Goal: Information Seeking & Learning: Check status

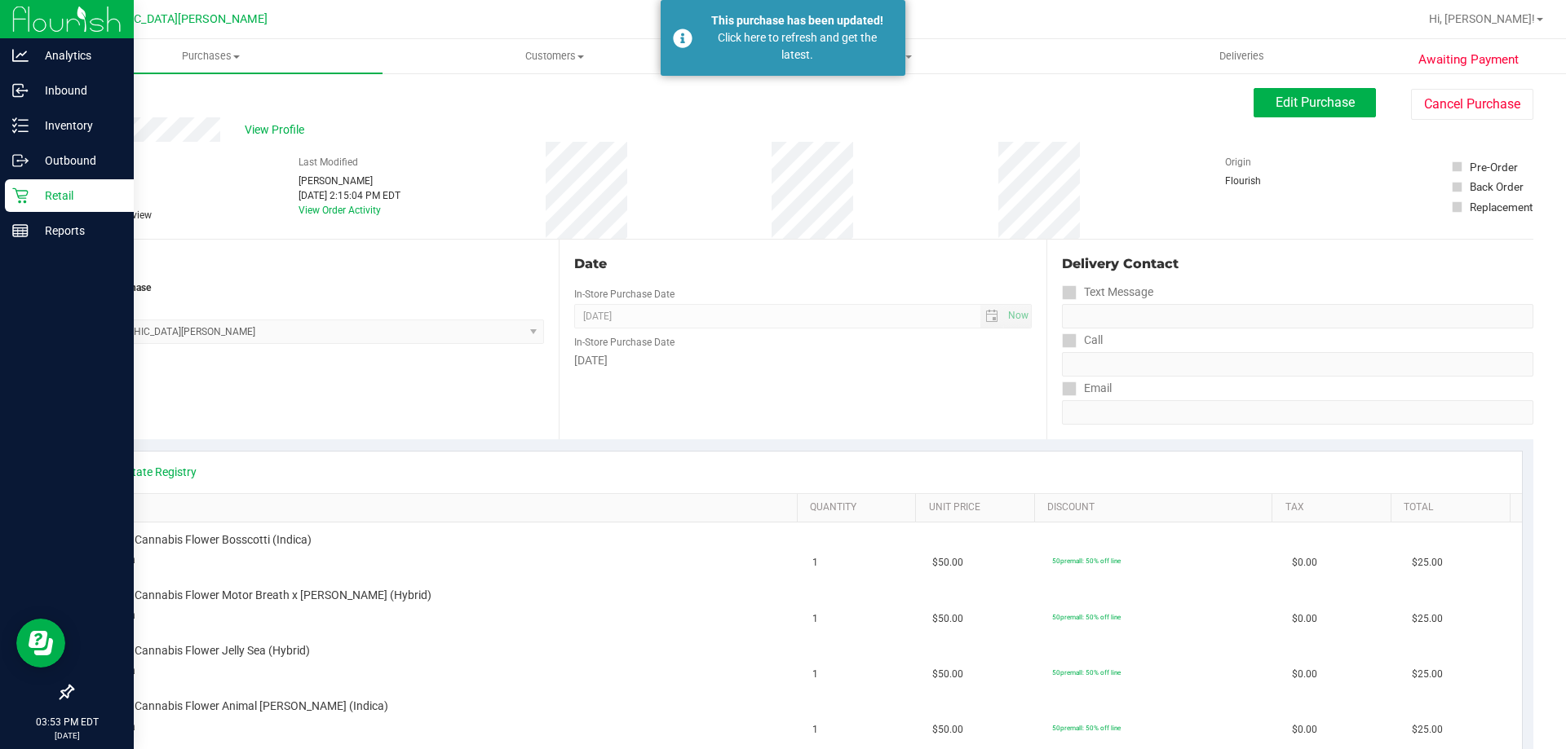
scroll to position [163, 0]
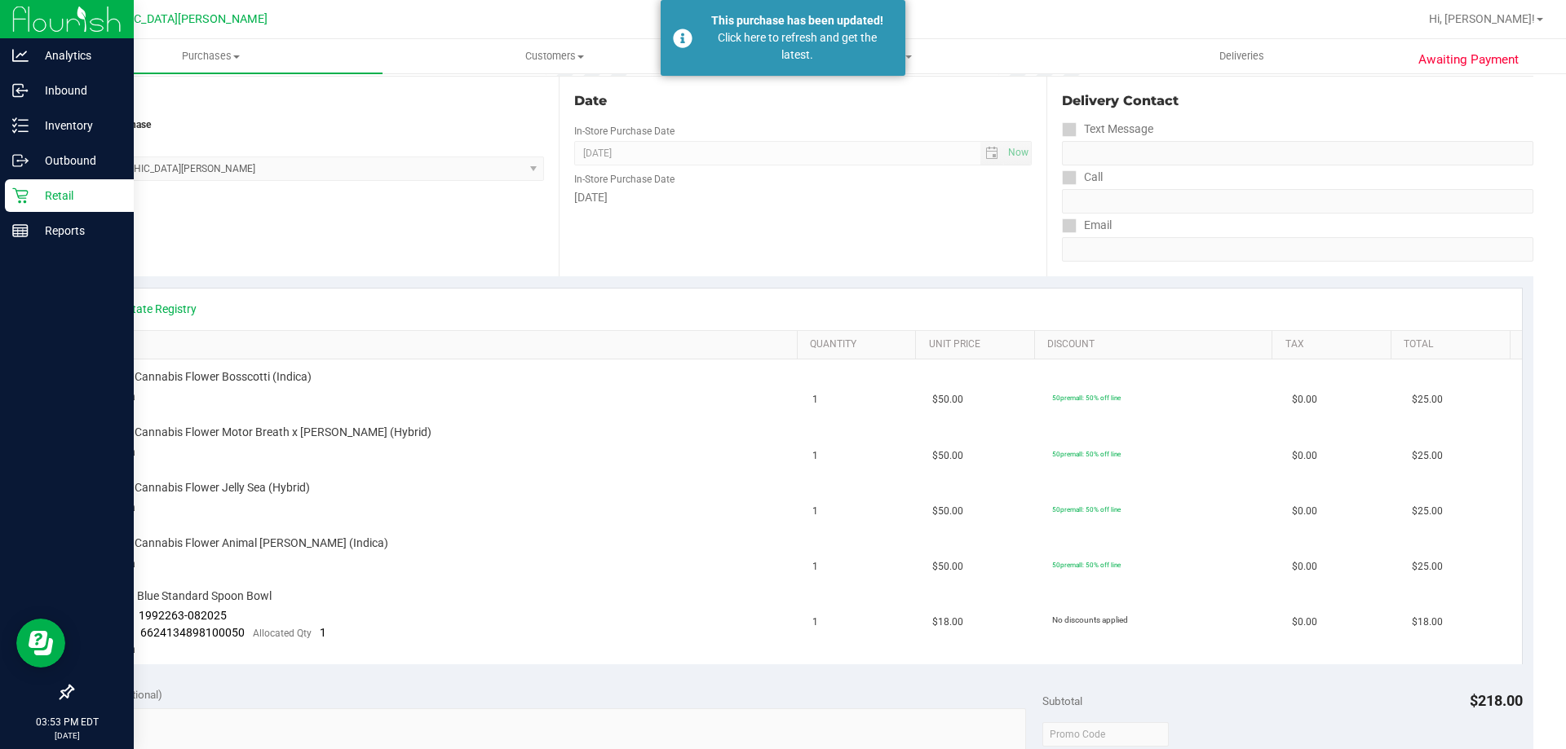
click at [27, 205] on div "Retail" at bounding box center [69, 195] width 129 height 33
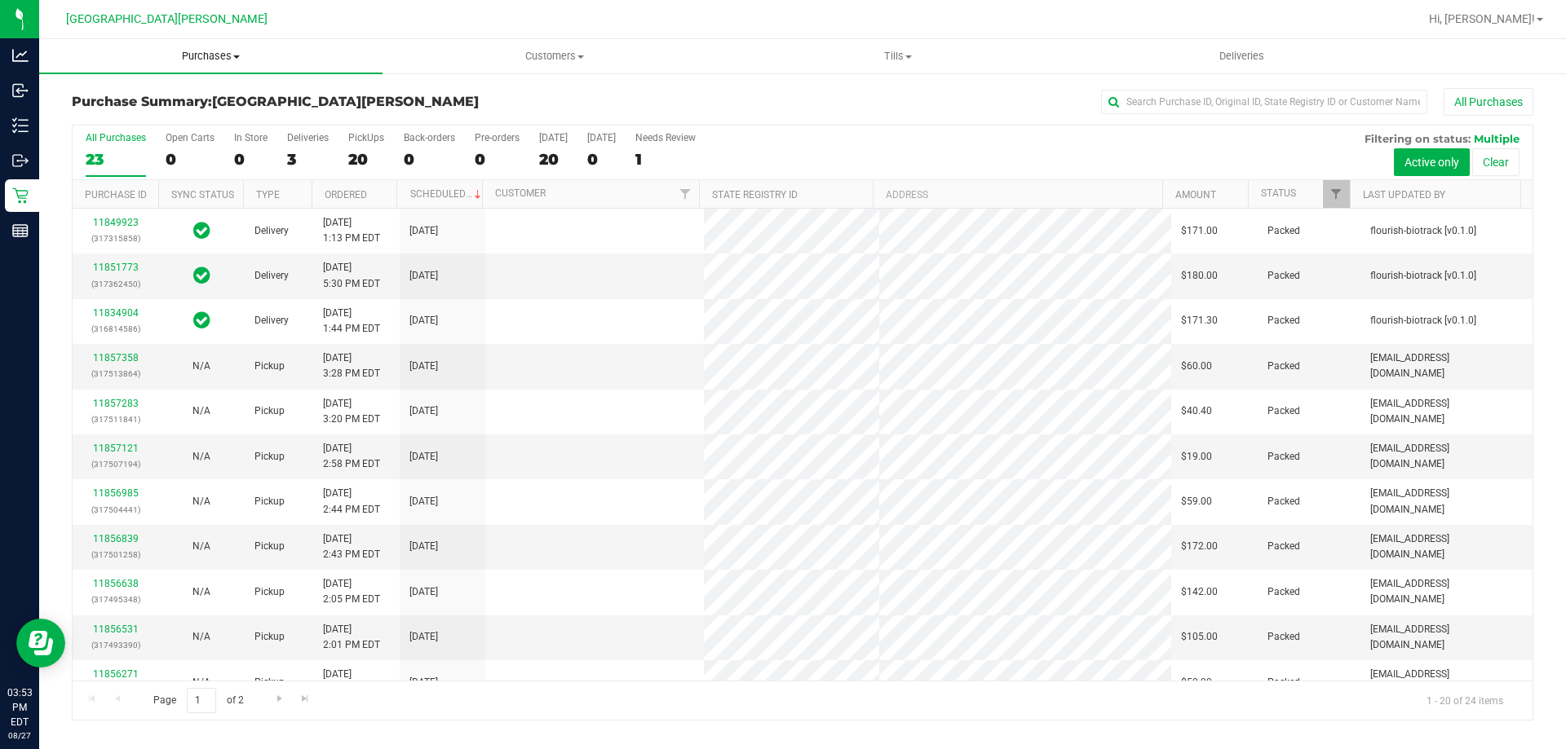
click at [215, 53] on span "Purchases" at bounding box center [210, 56] width 343 height 15
click at [124, 116] on span "Fulfillment" at bounding box center [89, 118] width 101 height 14
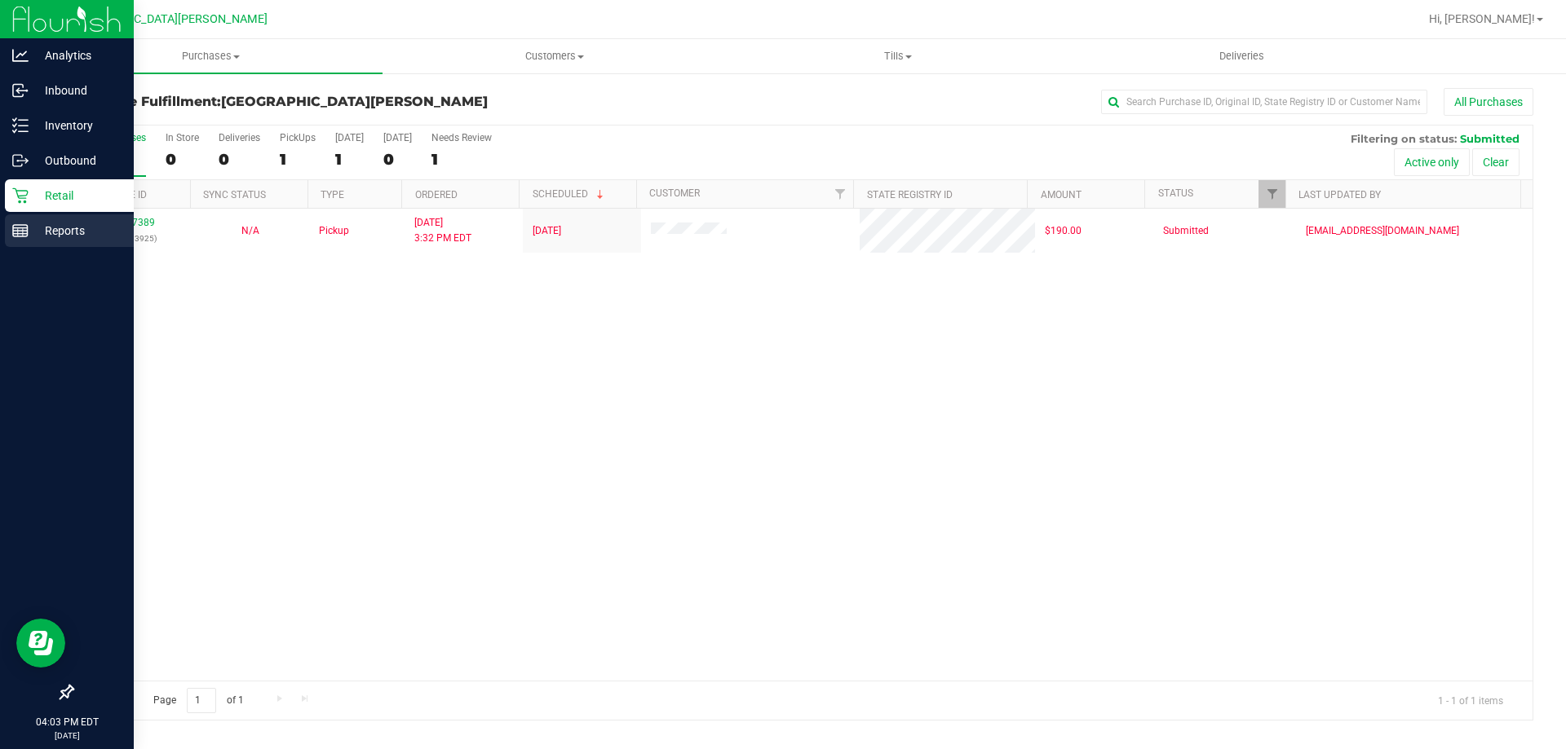
click at [46, 219] on div "Reports" at bounding box center [69, 230] width 129 height 33
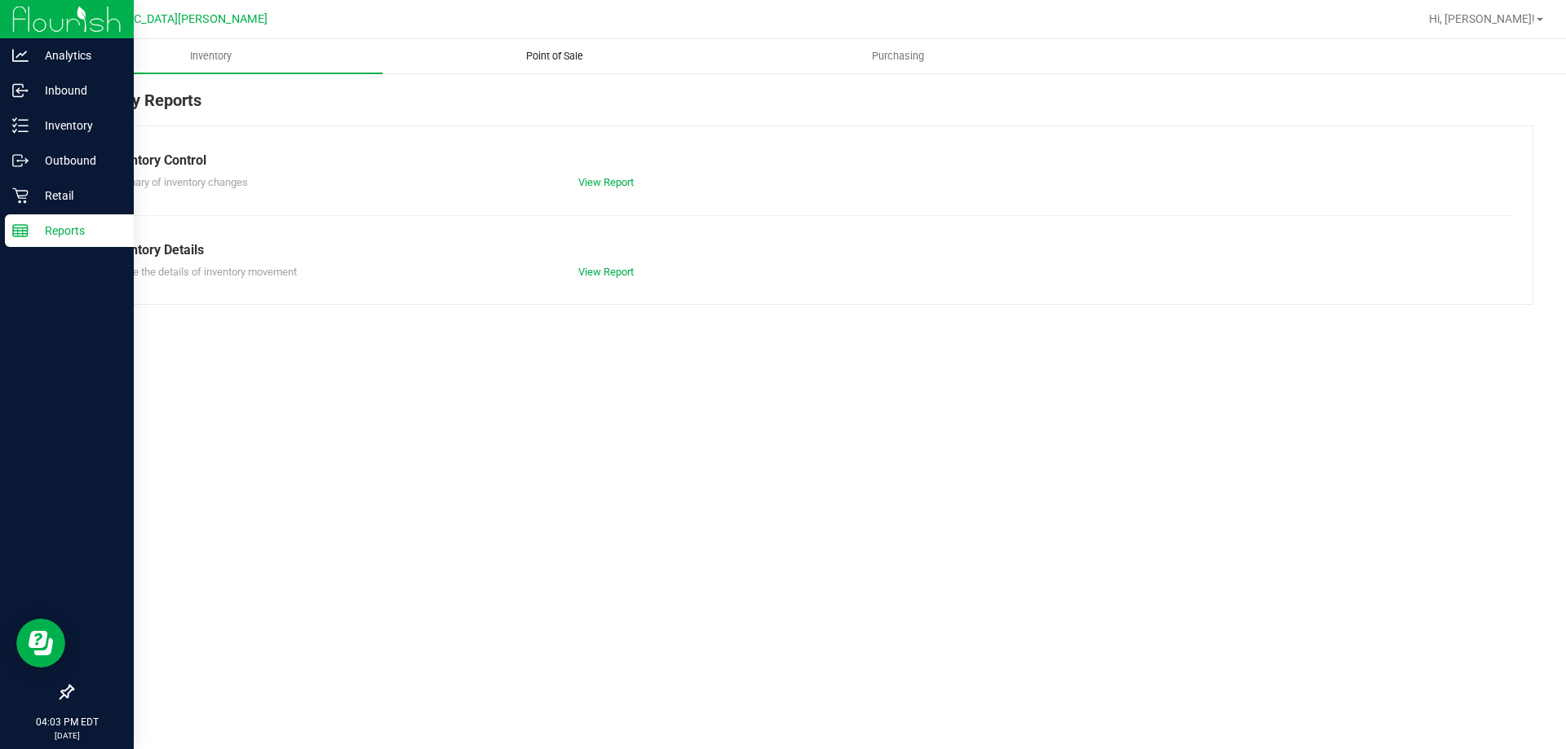
click at [560, 63] on span "Point of Sale" at bounding box center [554, 56] width 101 height 15
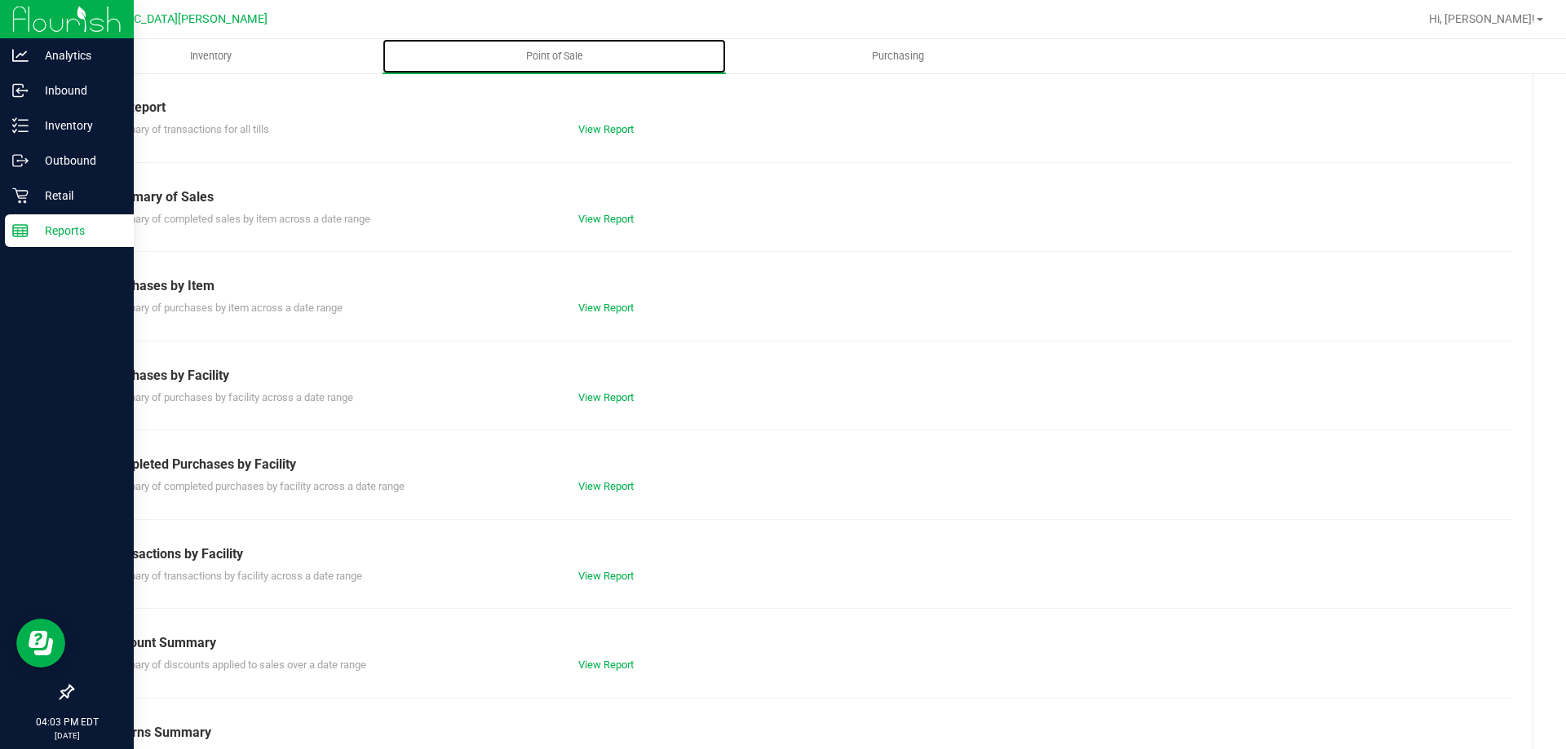
scroll to position [108, 0]
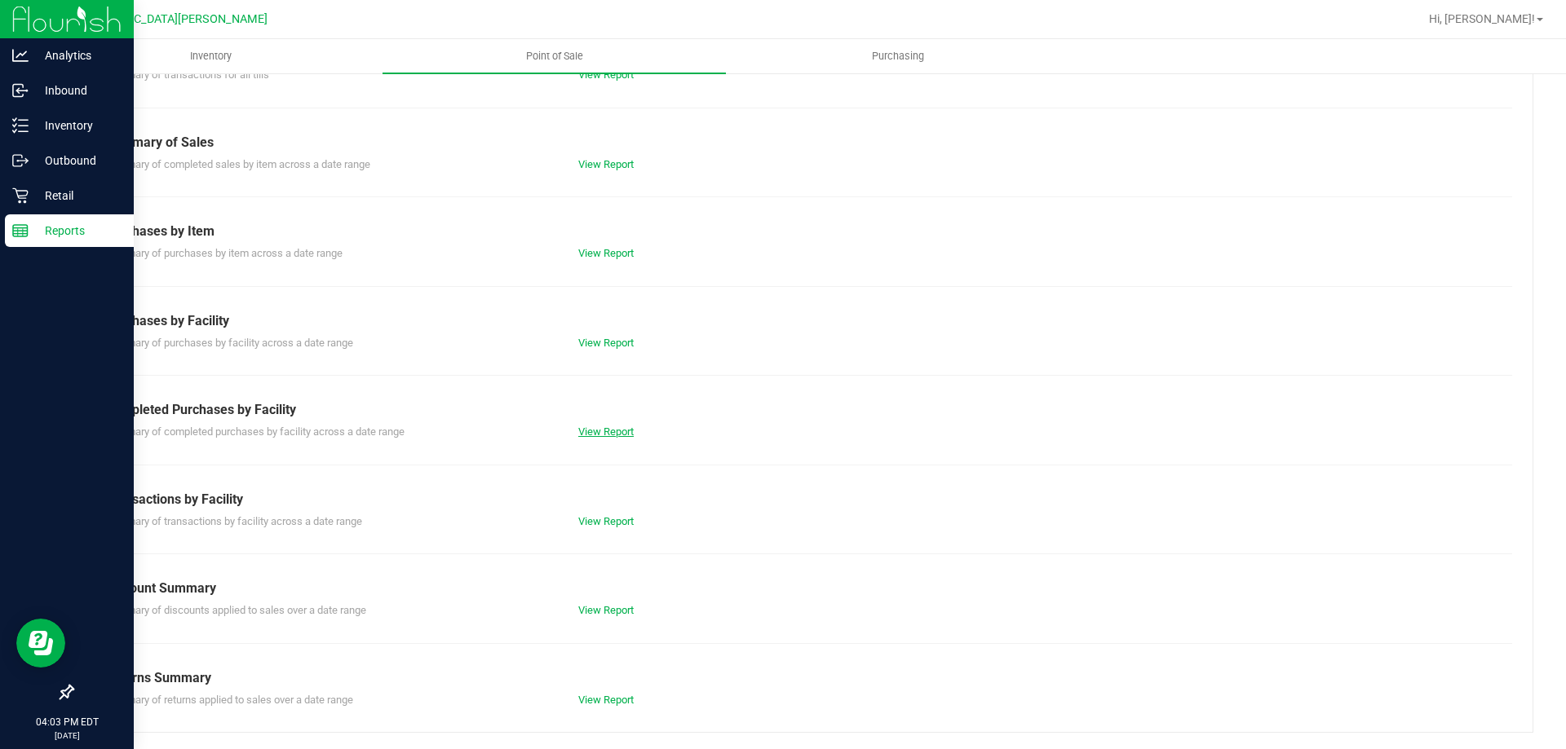
click at [603, 436] on link "View Report" at bounding box center [605, 432] width 55 height 12
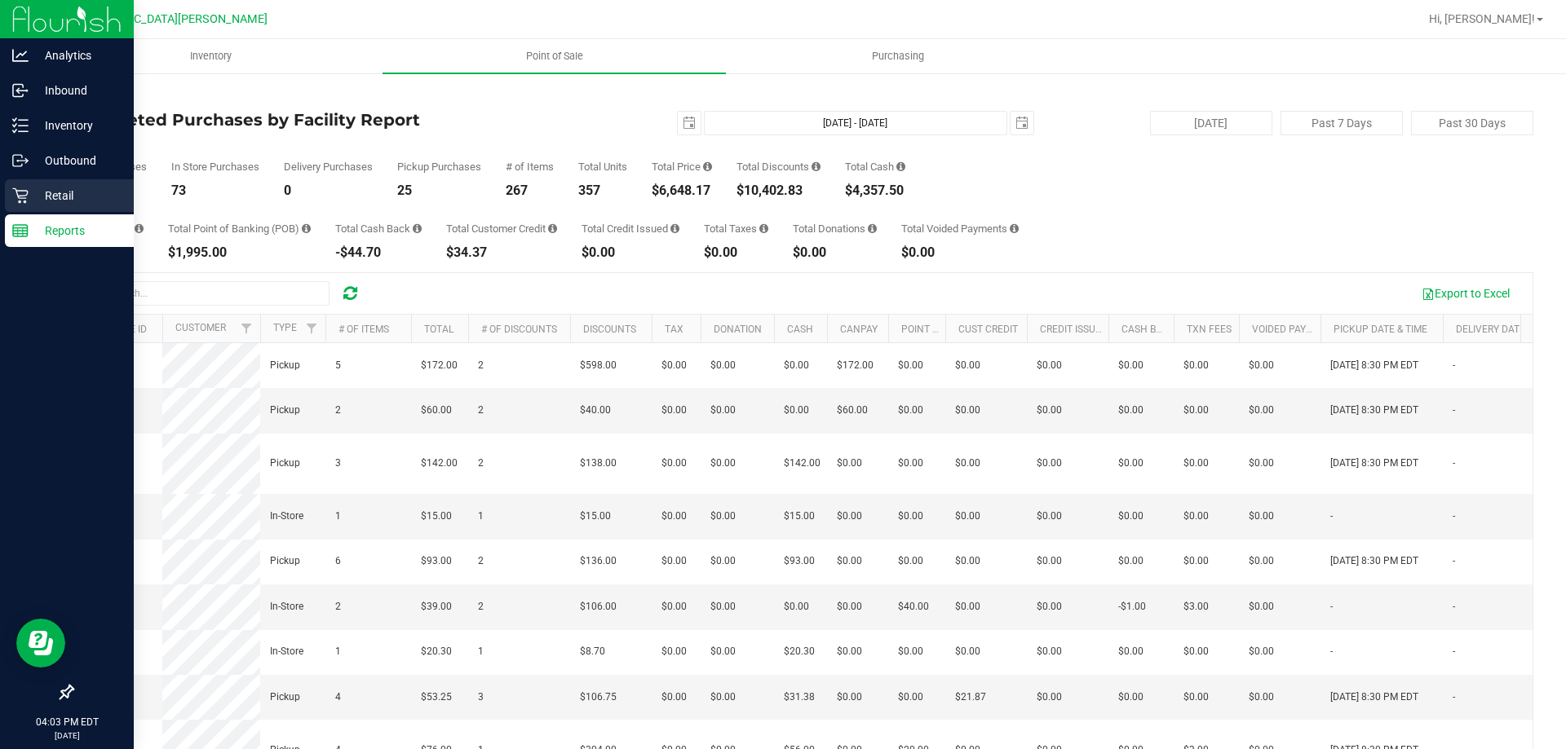
click at [71, 192] on p "Retail" at bounding box center [78, 196] width 98 height 20
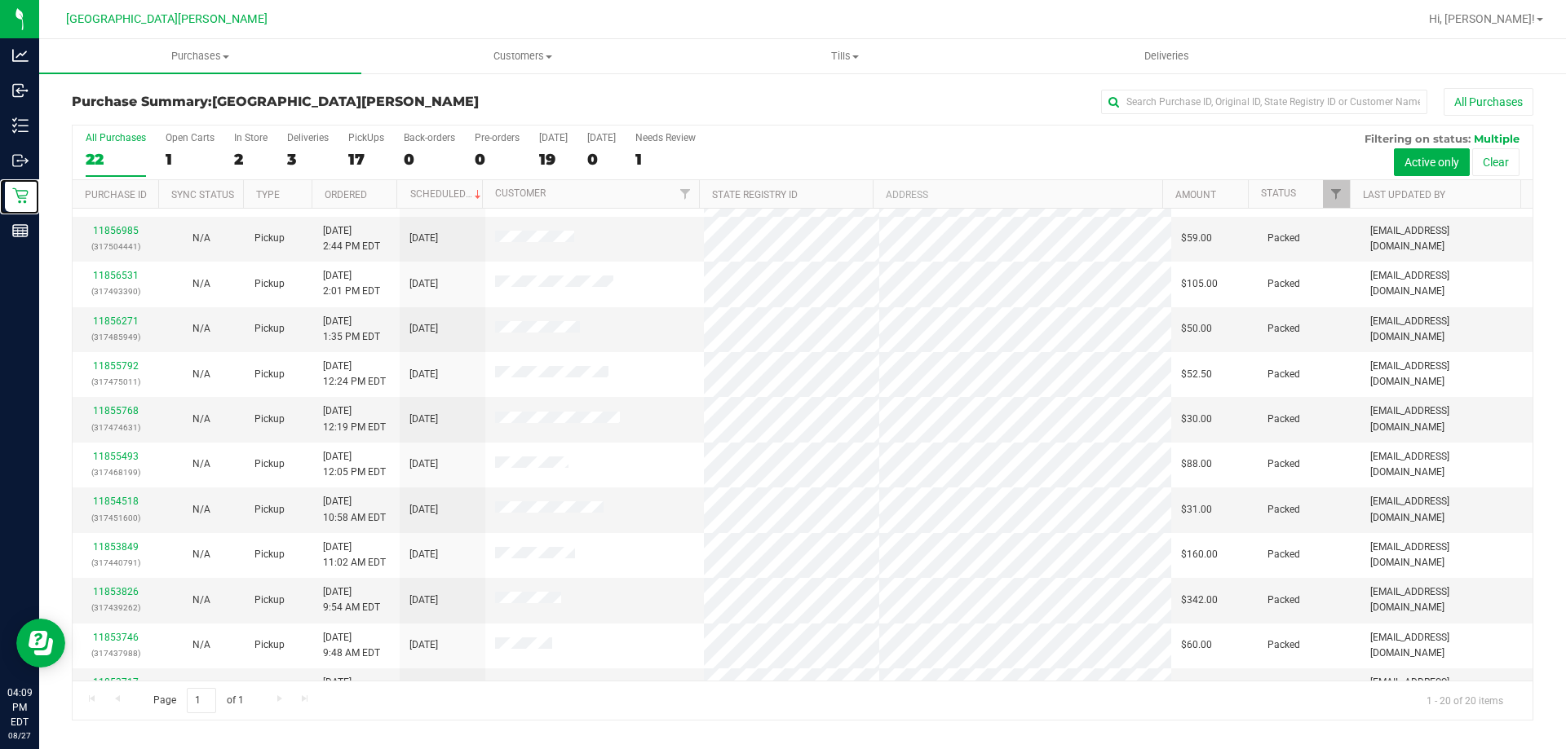
scroll to position [431, 0]
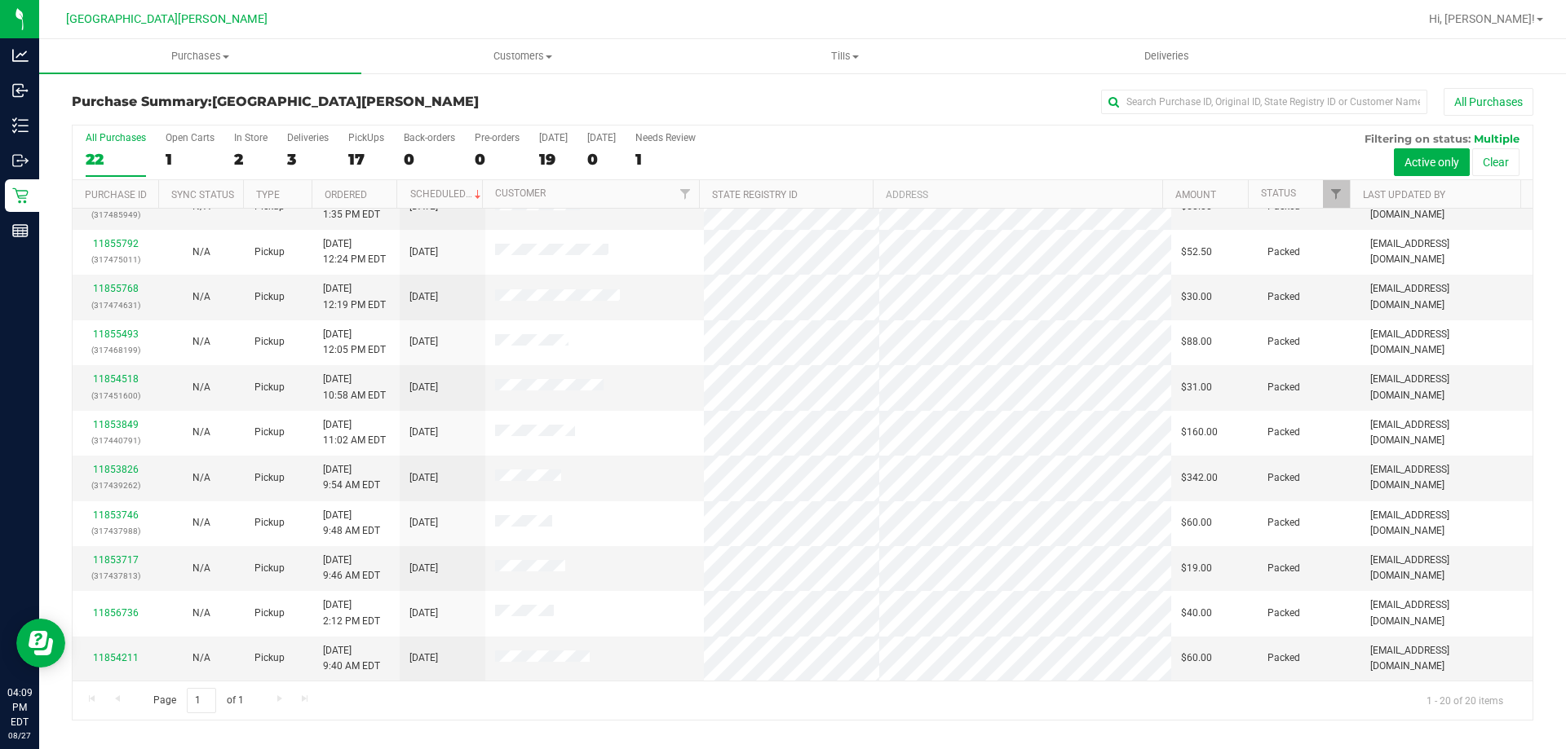
click at [359, 114] on div "Purchase Summary: [GEOGRAPHIC_DATA][PERSON_NAME] All Purchases" at bounding box center [802, 106] width 1461 height 36
click at [842, 51] on span "Tills" at bounding box center [844, 56] width 320 height 15
click at [827, 97] on li "Manage tills" at bounding box center [844, 99] width 322 height 20
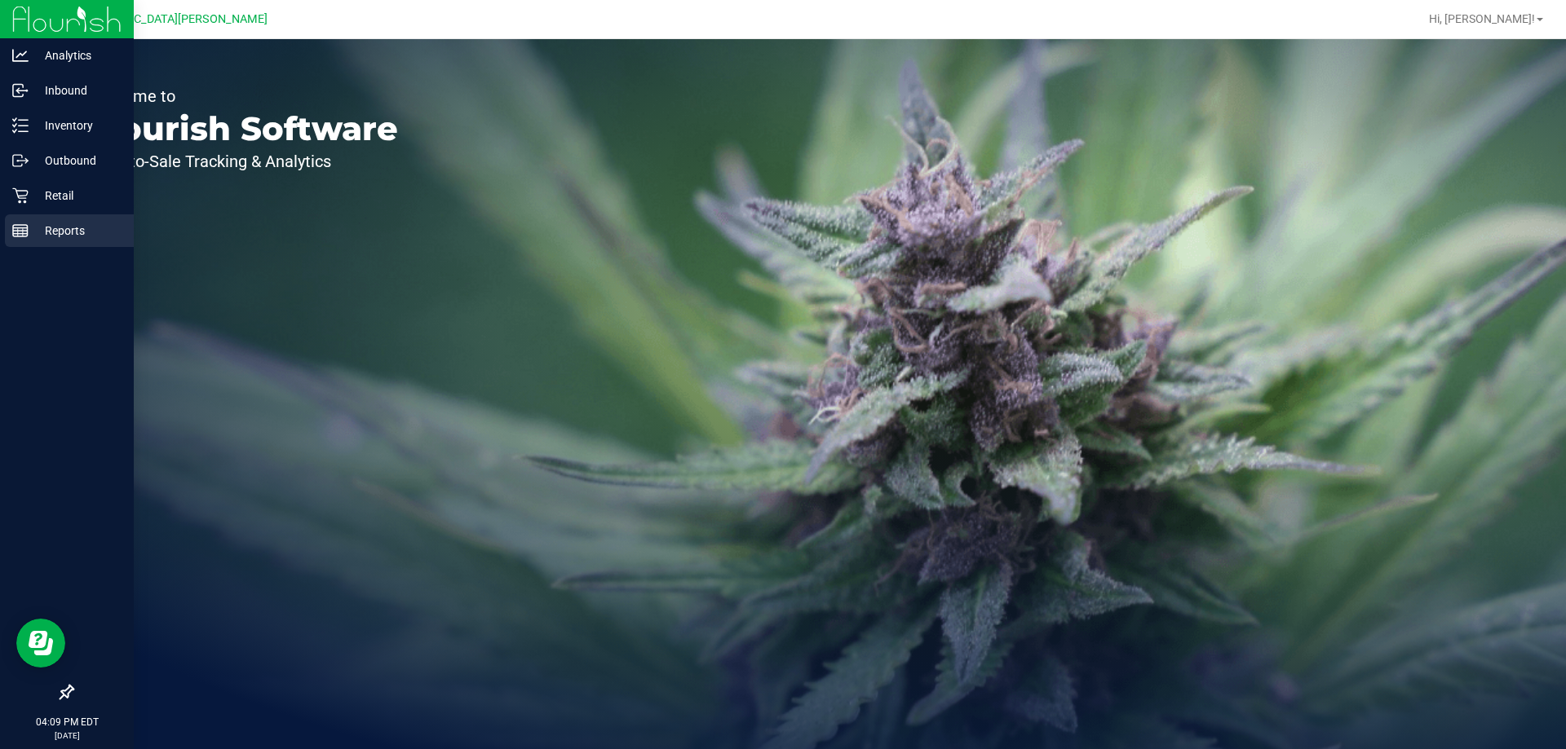
click at [25, 236] on rect at bounding box center [20, 230] width 15 height 11
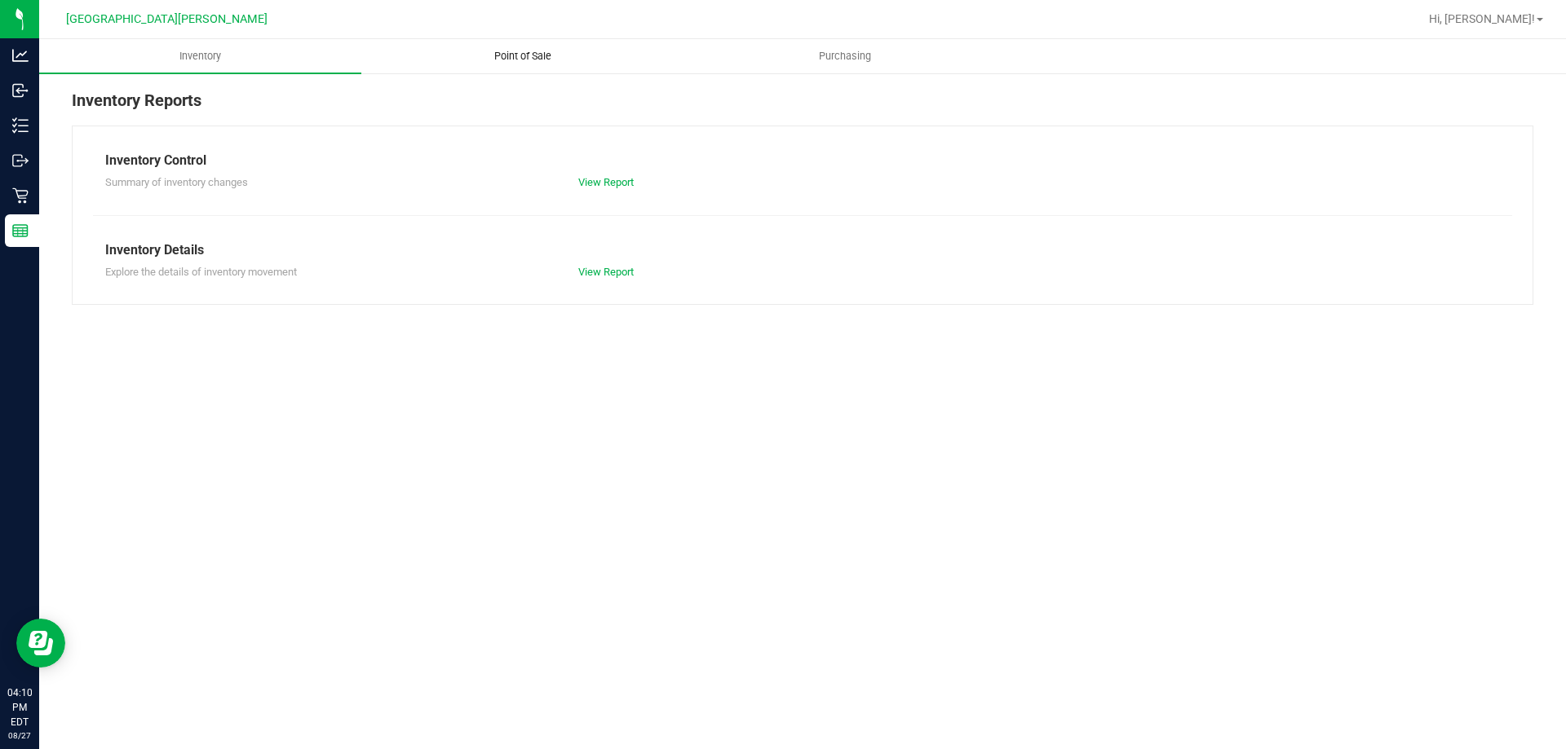
click at [519, 60] on span "Point of Sale" at bounding box center [522, 56] width 101 height 15
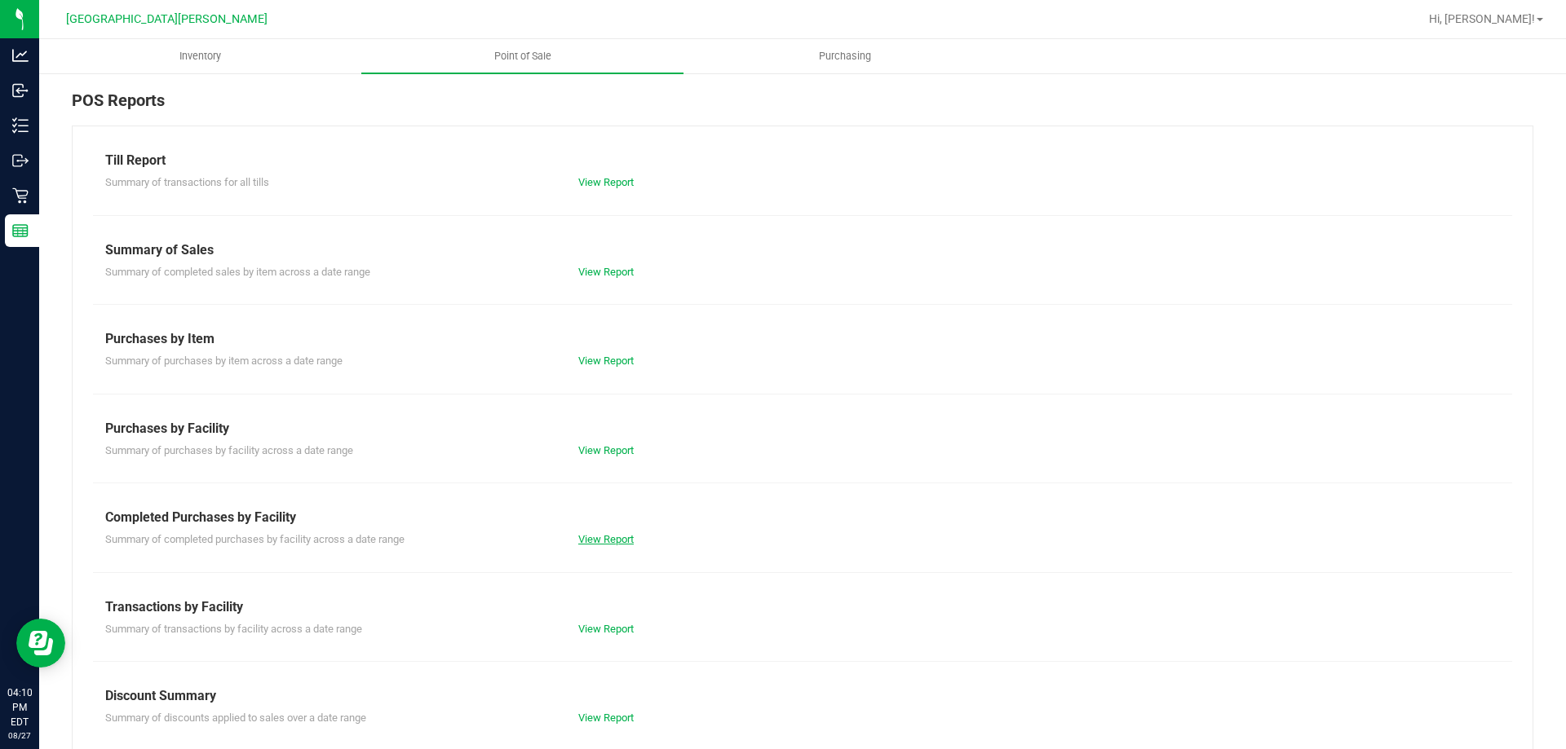
click at [592, 544] on link "View Report" at bounding box center [605, 539] width 55 height 12
